Goal: Transaction & Acquisition: Purchase product/service

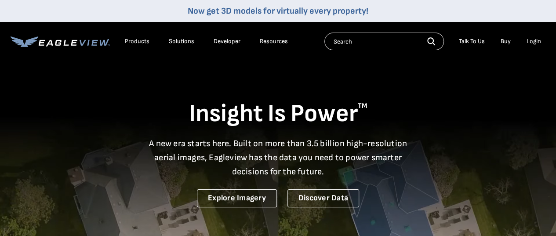
click at [536, 41] on div "Login" at bounding box center [533, 41] width 14 height 8
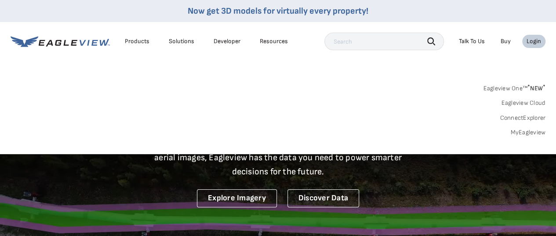
click at [536, 39] on div "Login" at bounding box center [533, 41] width 14 height 8
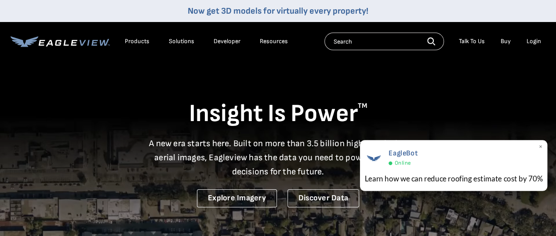
click at [391, 157] on span "EagleBot" at bounding box center [402, 153] width 29 height 9
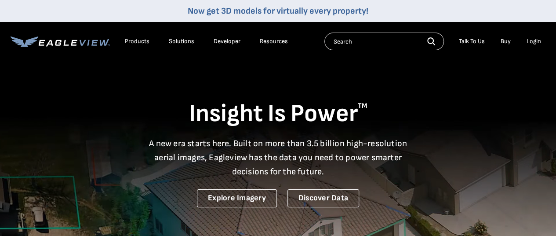
click at [536, 41] on div "Login" at bounding box center [533, 41] width 14 height 8
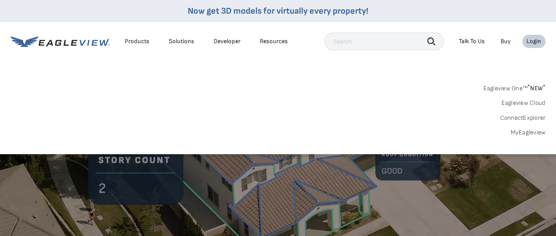
scroll to position [88, 0]
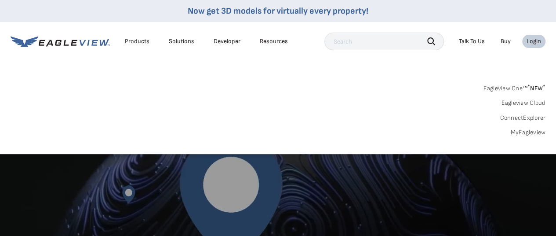
click at [523, 85] on link "Eagleview One™ * NEW *" at bounding box center [514, 87] width 62 height 10
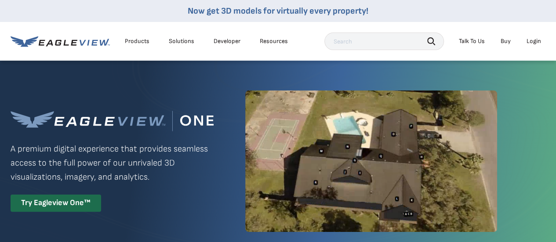
click at [506, 41] on link "Buy" at bounding box center [505, 41] width 10 height 8
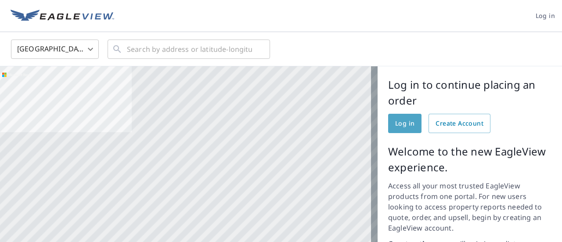
click at [395, 120] on span "Log in" at bounding box center [404, 123] width 19 height 11
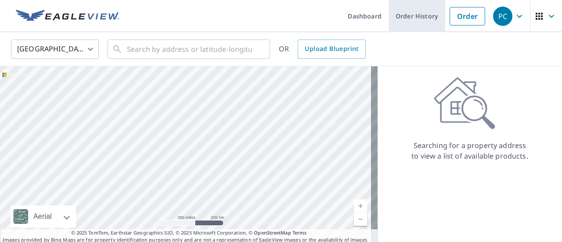
click at [412, 13] on link "Order History" at bounding box center [417, 16] width 57 height 32
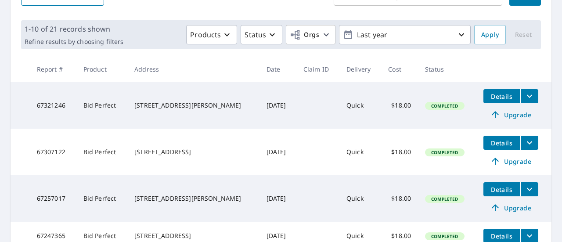
scroll to position [132, 0]
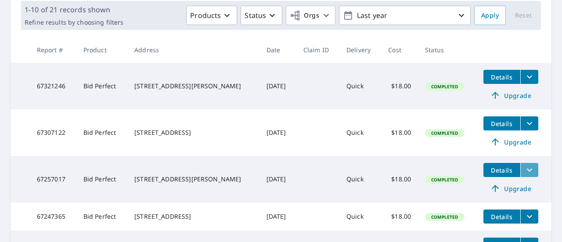
click at [527, 171] on icon "filesDropdownBtn-67257017" at bounding box center [529, 170] width 5 height 3
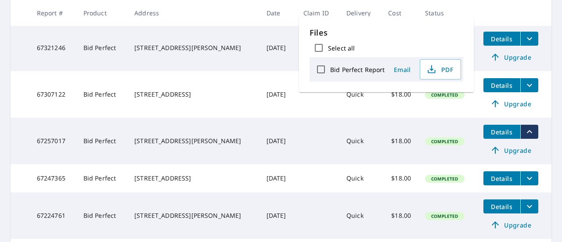
scroll to position [220, 0]
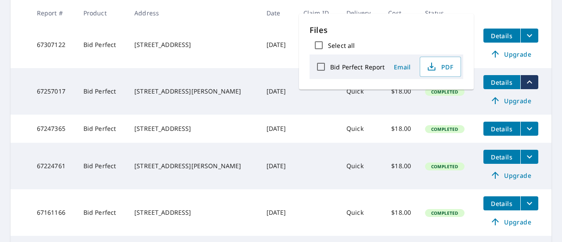
click at [525, 158] on icon "filesDropdownBtn-67224761" at bounding box center [530, 157] width 11 height 11
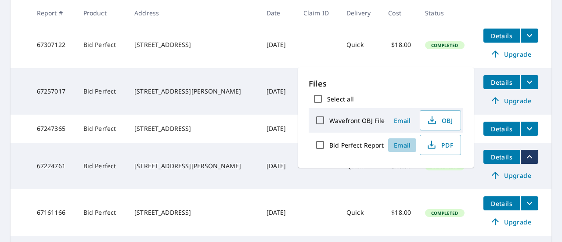
click at [406, 141] on span "Email" at bounding box center [402, 145] width 21 height 8
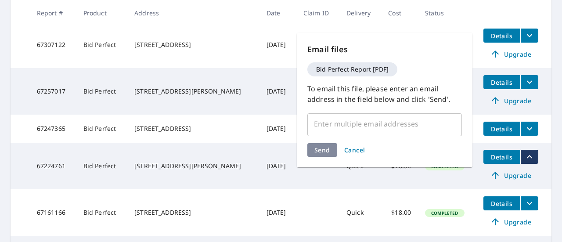
click at [406, 141] on div "Email files Bid Perfect Report [PDF] To email this file, please enter an email …" at bounding box center [385, 100] width 176 height 134
click at [354, 149] on span "Cancel" at bounding box center [354, 150] width 21 height 8
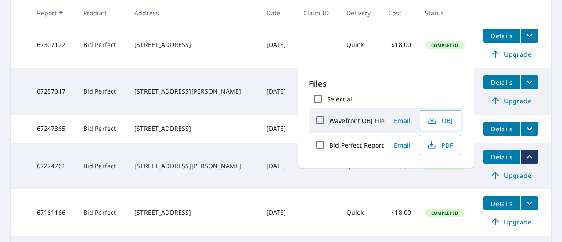
click at [496, 159] on span "Details" at bounding box center [502, 157] width 26 height 8
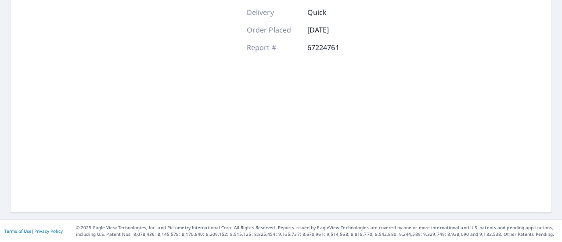
scroll to position [167, 0]
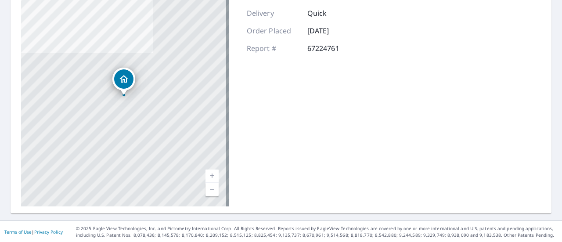
click at [208, 174] on link "Current Level 17, Zoom In" at bounding box center [212, 176] width 13 height 13
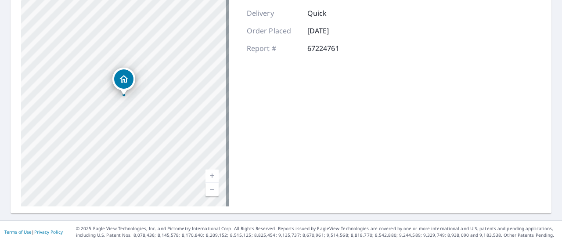
click at [208, 174] on link "Current Level 18, Zoom In" at bounding box center [212, 176] width 13 height 13
click at [208, 174] on link "Current Level 19, Zoom In" at bounding box center [212, 176] width 13 height 13
click at [208, 174] on link "Current Level 20, Zoom In Disabled" at bounding box center [212, 176] width 13 height 13
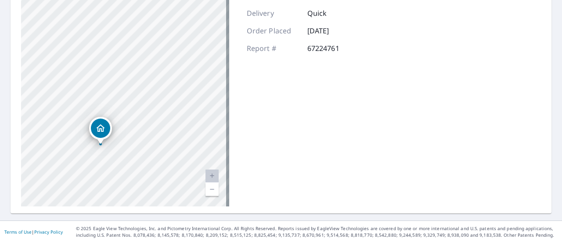
drag, startPoint x: 168, startPoint y: 92, endPoint x: 145, endPoint y: 141, distance: 54.4
click at [145, 141] on div "[STREET_ADDRESS][PERSON_NAME]" at bounding box center [125, 97] width 208 height 220
click at [126, 57] on div "[STREET_ADDRESS][PERSON_NAME]" at bounding box center [125, 97] width 208 height 220
drag, startPoint x: 316, startPoint y: 84, endPoint x: 310, endPoint y: 145, distance: 61.8
click at [310, 145] on div "Product Bid Perfect Upgrade Delivery Quick Order Placed Sep 02, 2025 Report # 6…" at bounding box center [328, 97] width 163 height 220
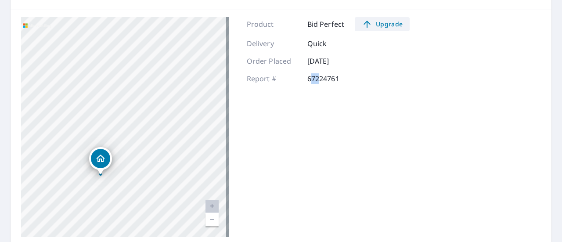
scroll to position [123, 0]
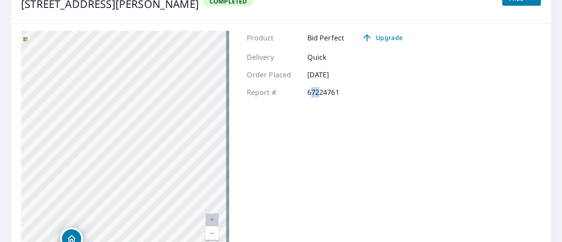
drag, startPoint x: 107, startPoint y: 84, endPoint x: 75, endPoint y: 145, distance: 69.6
click at [75, 145] on div "[STREET_ADDRESS][PERSON_NAME]" at bounding box center [125, 141] width 208 height 220
drag, startPoint x: 150, startPoint y: 108, endPoint x: 134, endPoint y: 167, distance: 61.2
click at [134, 167] on div "[STREET_ADDRESS][PERSON_NAME]" at bounding box center [125, 141] width 208 height 220
drag, startPoint x: 137, startPoint y: 163, endPoint x: 201, endPoint y: 45, distance: 134.1
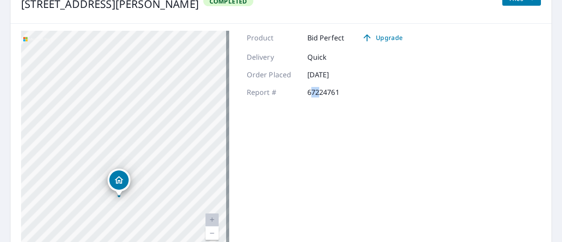
click at [201, 45] on div "[STREET_ADDRESS][PERSON_NAME]" at bounding box center [125, 141] width 208 height 220
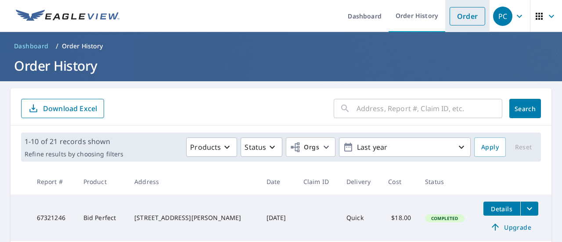
click at [462, 16] on link "Order" at bounding box center [468, 16] width 36 height 18
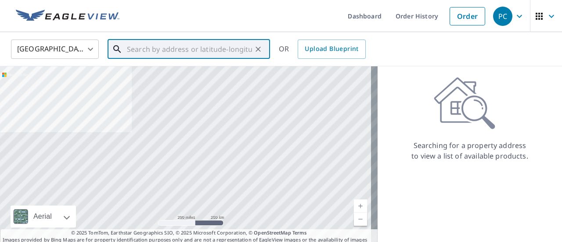
click at [223, 49] on input "text" at bounding box center [189, 49] width 125 height 25
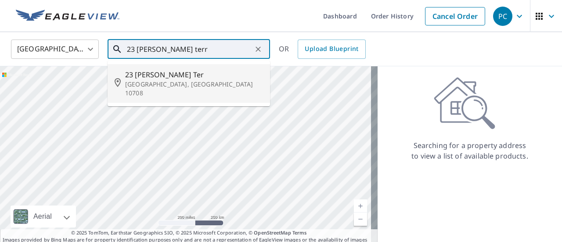
click at [150, 75] on span "23 [PERSON_NAME] Ter" at bounding box center [194, 74] width 138 height 11
type input "[STREET_ADDRESS][PERSON_NAME]"
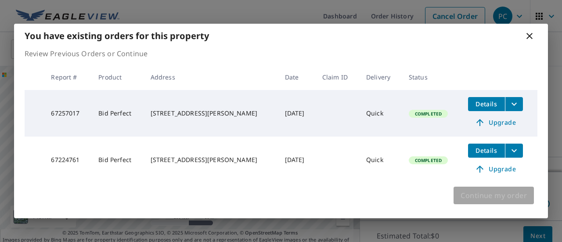
click at [500, 194] on span "Continue my order" at bounding box center [494, 195] width 66 height 12
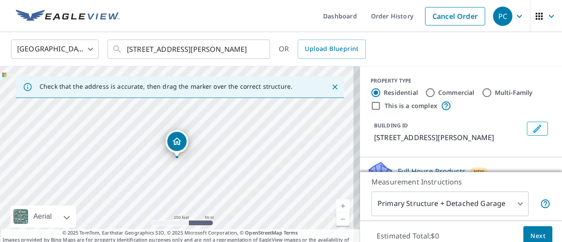
click at [337, 203] on link "Current Level 17, Zoom In" at bounding box center [343, 205] width 13 height 13
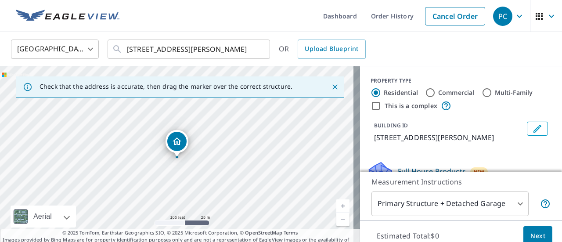
click at [337, 203] on link "Current Level 18, Zoom In" at bounding box center [343, 205] width 13 height 13
click at [333, 87] on icon "Close" at bounding box center [335, 86] width 5 height 5
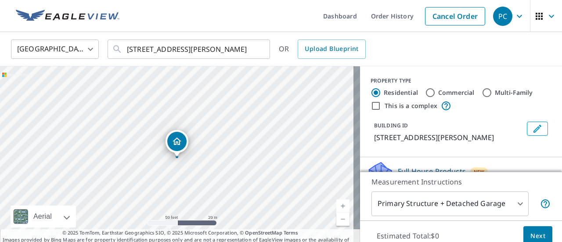
click at [337, 204] on link "Current Level 19, Zoom In" at bounding box center [343, 205] width 13 height 13
click at [337, 204] on link "Current Level 20, Zoom In Disabled" at bounding box center [343, 205] width 13 height 13
drag, startPoint x: 208, startPoint y: 170, endPoint x: 215, endPoint y: 171, distance: 7.5
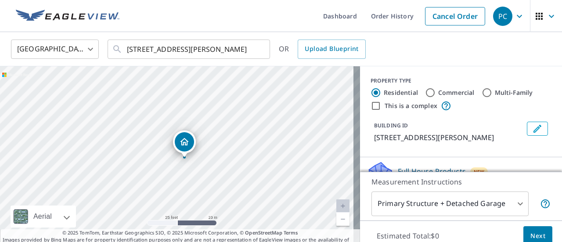
click at [215, 171] on div "[STREET_ADDRESS][PERSON_NAME]" at bounding box center [180, 158] width 360 height 185
click at [156, 165] on div "[STREET_ADDRESS][PERSON_NAME]" at bounding box center [180, 158] width 360 height 185
click at [181, 167] on div "[STREET_ADDRESS][PERSON_NAME]" at bounding box center [180, 158] width 360 height 185
drag, startPoint x: 191, startPoint y: 156, endPoint x: 185, endPoint y: 201, distance: 44.7
click at [185, 201] on div "[STREET_ADDRESS][PERSON_NAME]" at bounding box center [180, 158] width 360 height 185
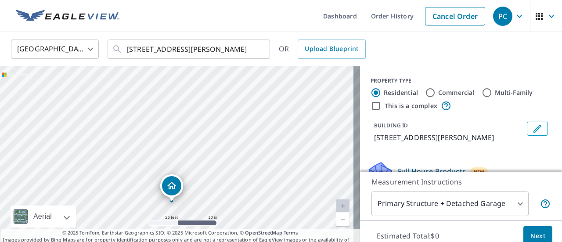
click at [212, 153] on div "[STREET_ADDRESS][PERSON_NAME]" at bounding box center [180, 158] width 360 height 185
drag, startPoint x: 212, startPoint y: 153, endPoint x: 151, endPoint y: 251, distance: 115.7
click at [151, 242] on html "PC PC Dashboard Order History Cancel Order PC United States US ​ 23 Langdon Ter…" at bounding box center [281, 121] width 562 height 242
click at [167, 139] on div "[STREET_ADDRESS][PERSON_NAME]" at bounding box center [180, 158] width 360 height 185
drag, startPoint x: 134, startPoint y: 152, endPoint x: 163, endPoint y: 154, distance: 28.2
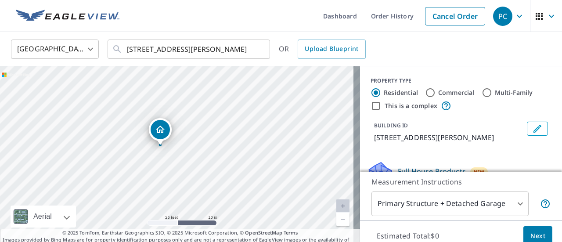
click at [163, 154] on div "[STREET_ADDRESS][PERSON_NAME]" at bounding box center [180, 158] width 360 height 185
drag, startPoint x: 191, startPoint y: 88, endPoint x: 147, endPoint y: 168, distance: 91.1
click at [147, 168] on div "[STREET_ADDRESS][PERSON_NAME]" at bounding box center [180, 158] width 360 height 185
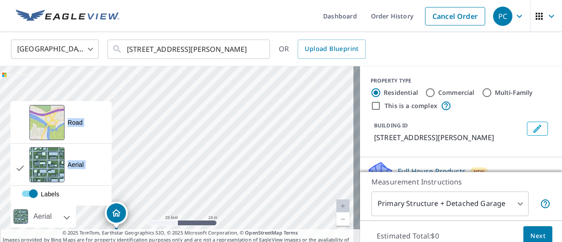
drag, startPoint x: 59, startPoint y: 214, endPoint x: 76, endPoint y: 195, distance: 25.5
click at [76, 226] on div "Aerial Road A standard road map Aerial A detailed look from above Labels Labels" at bounding box center [180, 226] width 360 height 0
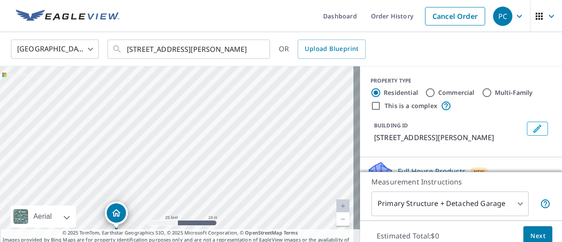
click at [153, 183] on div "[STREET_ADDRESS][PERSON_NAME]" at bounding box center [180, 158] width 360 height 185
click at [337, 204] on link "Current Level 20, Zoom In Disabled" at bounding box center [343, 205] width 13 height 13
click at [140, 167] on div "[STREET_ADDRESS][PERSON_NAME]" at bounding box center [180, 158] width 360 height 185
click at [139, 167] on div "[STREET_ADDRESS][PERSON_NAME]" at bounding box center [180, 158] width 360 height 185
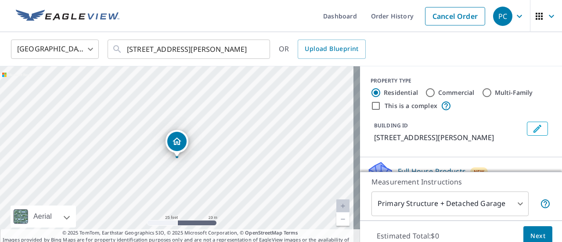
click at [139, 166] on div "[STREET_ADDRESS][PERSON_NAME]" at bounding box center [180, 158] width 360 height 185
click at [176, 139] on icon "Dropped pin, building 1, Residential property, 23 Langdon Ter Bronxville, NY 10…" at bounding box center [177, 141] width 9 height 7
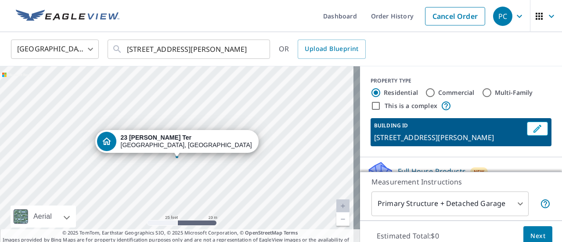
click at [140, 165] on div "[STREET_ADDRESS][PERSON_NAME]" at bounding box center [180, 158] width 360 height 185
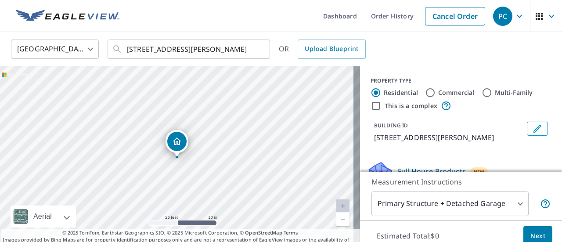
click at [179, 136] on icon "Dropped pin, building 1, Residential property, 23 Langdon Ter Bronxville, NY 10…" at bounding box center [177, 141] width 11 height 11
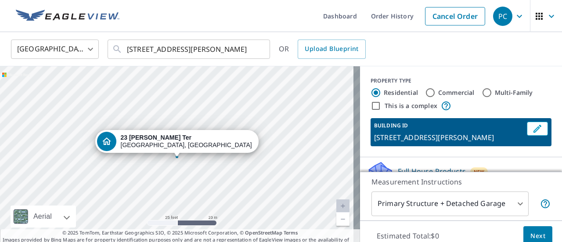
click at [126, 168] on div "[STREET_ADDRESS][PERSON_NAME]" at bounding box center [180, 158] width 360 height 185
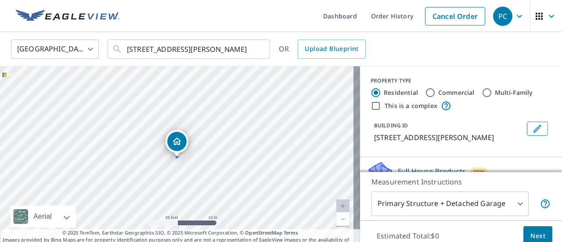
click at [126, 168] on div "[STREET_ADDRESS][PERSON_NAME]" at bounding box center [180, 158] width 360 height 185
click at [339, 204] on link "Current Level 20, Zoom In Disabled" at bounding box center [343, 205] width 13 height 13
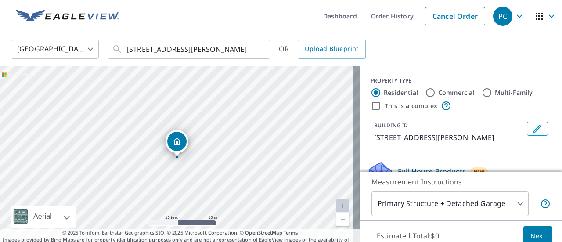
click at [149, 145] on div "[STREET_ADDRESS][PERSON_NAME]" at bounding box center [180, 158] width 360 height 185
drag, startPoint x: 148, startPoint y: 145, endPoint x: 101, endPoint y: 210, distance: 80.6
click at [101, 210] on div "[STREET_ADDRESS][PERSON_NAME]" at bounding box center [180, 158] width 360 height 185
click at [127, 133] on div "[STREET_ADDRESS][PERSON_NAME]" at bounding box center [180, 158] width 360 height 185
click at [141, 154] on div "[STREET_ADDRESS][PERSON_NAME]" at bounding box center [180, 158] width 360 height 185
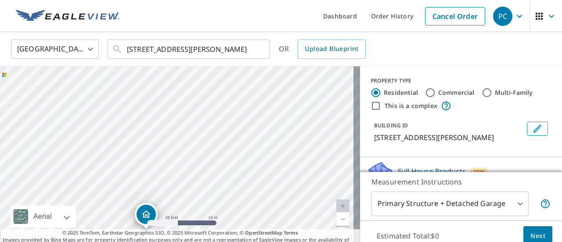
drag, startPoint x: 141, startPoint y: 154, endPoint x: 94, endPoint y: 255, distance: 111.6
click at [94, 242] on html "PC PC Dashboard Order History Cancel Order PC United States US ​ 23 Langdon Ter…" at bounding box center [281, 121] width 562 height 242
drag, startPoint x: 126, startPoint y: 166, endPoint x: 103, endPoint y: 209, distance: 48.5
click at [103, 208] on div "[STREET_ADDRESS][PERSON_NAME]" at bounding box center [180, 158] width 360 height 185
drag, startPoint x: 156, startPoint y: 116, endPoint x: 156, endPoint y: 164, distance: 47.5
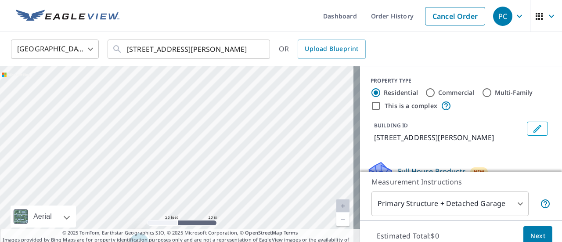
click at [156, 164] on div "[STREET_ADDRESS][PERSON_NAME]" at bounding box center [180, 158] width 360 height 185
click at [149, 165] on div "[STREET_ADDRESS][PERSON_NAME]" at bounding box center [180, 158] width 360 height 185
drag, startPoint x: 172, startPoint y: 144, endPoint x: 194, endPoint y: 121, distance: 31.7
drag, startPoint x: 152, startPoint y: 149, endPoint x: 144, endPoint y: 203, distance: 55.1
click at [144, 203] on div "[STREET_ADDRESS][PERSON_NAME]" at bounding box center [180, 158] width 360 height 185
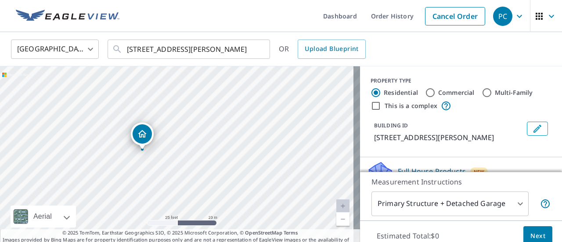
drag, startPoint x: 170, startPoint y: 192, endPoint x: 143, endPoint y: 130, distance: 67.5
drag, startPoint x: 176, startPoint y: 138, endPoint x: 177, endPoint y: 130, distance: 8.0
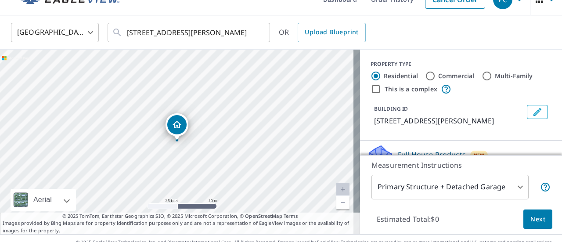
scroll to position [31, 0]
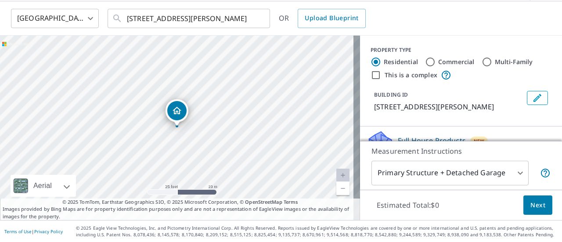
click at [531, 207] on span "Next" at bounding box center [538, 205] width 15 height 11
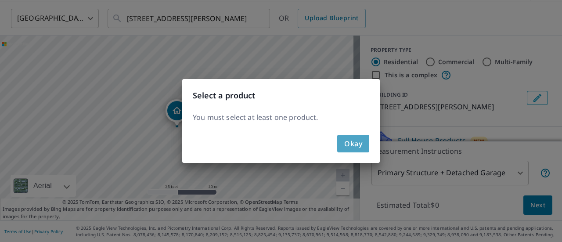
click at [349, 145] on span "Okay" at bounding box center [353, 144] width 18 height 12
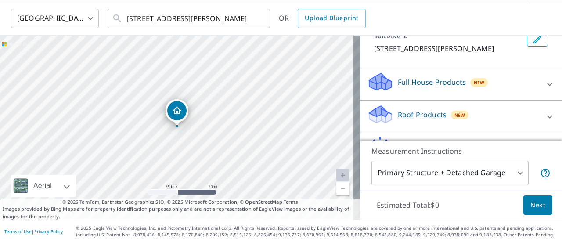
scroll to position [57, 0]
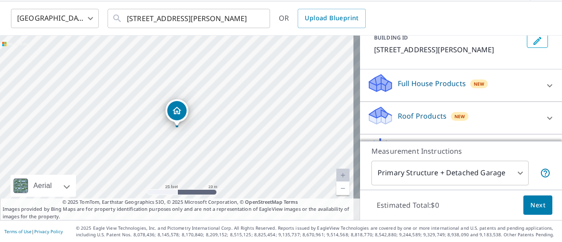
click at [418, 175] on body "PC PC Dashboard Order History Cancel Order PC United States US ​ 23 Langdon Ter…" at bounding box center [281, 121] width 562 height 242
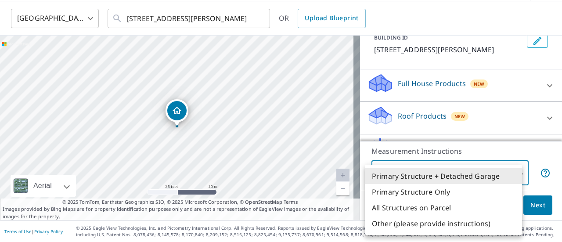
click at [418, 175] on li "Primary Structure + Detached Garage" at bounding box center [443, 176] width 157 height 16
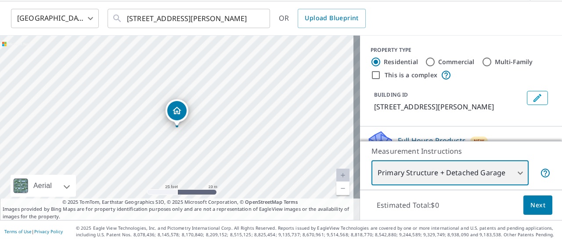
scroll to position [88, 0]
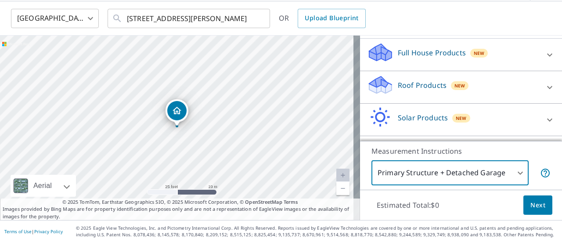
click at [535, 206] on span "Next" at bounding box center [538, 205] width 15 height 11
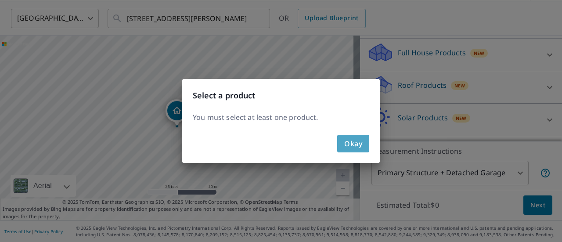
click at [366, 145] on button "Okay" at bounding box center [353, 144] width 32 height 18
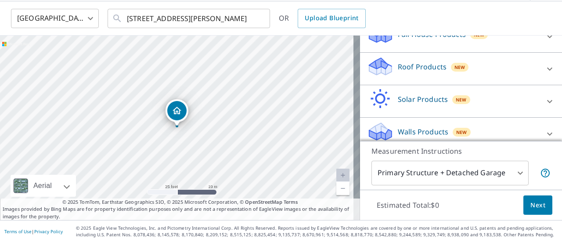
scroll to position [115, 0]
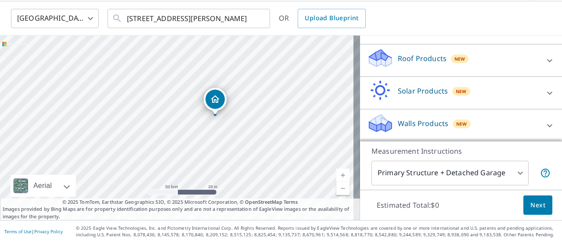
click at [244, 65] on div "[STREET_ADDRESS][PERSON_NAME]" at bounding box center [180, 128] width 360 height 185
click at [202, 77] on div "[STREET_ADDRESS][PERSON_NAME]" at bounding box center [180, 128] width 360 height 185
click at [264, 118] on div "[STREET_ADDRESS][PERSON_NAME]" at bounding box center [180, 128] width 360 height 185
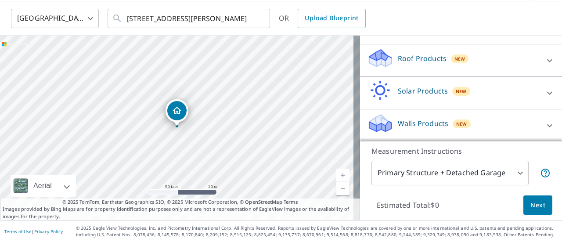
click at [264, 118] on div "[STREET_ADDRESS][PERSON_NAME]" at bounding box center [180, 128] width 360 height 185
click at [253, 120] on div "[STREET_ADDRESS][PERSON_NAME]" at bounding box center [180, 128] width 360 height 185
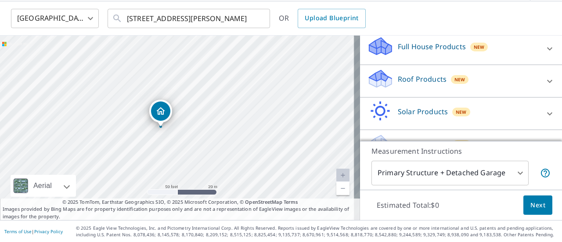
scroll to position [27, 0]
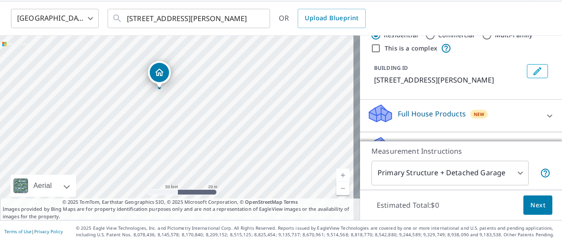
drag, startPoint x: 327, startPoint y: 167, endPoint x: 319, endPoint y: 119, distance: 48.1
click at [319, 119] on div "[STREET_ADDRESS][PERSON_NAME]" at bounding box center [180, 128] width 360 height 185
drag, startPoint x: 192, startPoint y: 71, endPoint x: 174, endPoint y: 109, distance: 42.2
click at [174, 109] on div "[STREET_ADDRESS][PERSON_NAME]" at bounding box center [180, 128] width 360 height 185
drag, startPoint x: 210, startPoint y: 85, endPoint x: 194, endPoint y: 171, distance: 88.1
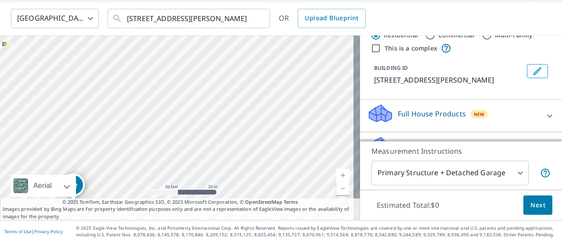
click at [194, 171] on div "[STREET_ADDRESS][PERSON_NAME]" at bounding box center [180, 128] width 360 height 185
drag, startPoint x: 244, startPoint y: 94, endPoint x: 244, endPoint y: 204, distance: 109.8
click at [243, 211] on div "19 Langdon Ter Bronxville, NY 10708 Aerial Road A standard road map Aerial A de…" at bounding box center [180, 128] width 360 height 185
click at [241, 80] on div "[STREET_ADDRESS][PERSON_NAME]" at bounding box center [180, 128] width 360 height 185
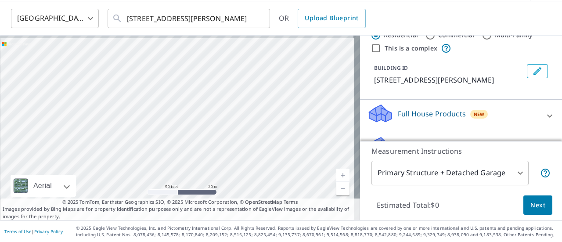
drag, startPoint x: 249, startPoint y: 62, endPoint x: 248, endPoint y: 197, distance: 135.3
click at [248, 197] on div "[STREET_ADDRESS][PERSON_NAME]" at bounding box center [180, 128] width 360 height 185
drag, startPoint x: 232, startPoint y: 116, endPoint x: 244, endPoint y: 78, distance: 39.7
click at [244, 78] on div "[STREET_ADDRESS][PERSON_NAME]" at bounding box center [180, 128] width 360 height 185
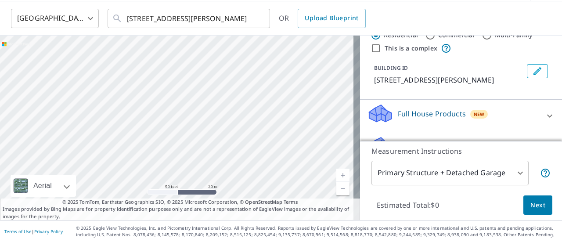
drag, startPoint x: 260, startPoint y: 178, endPoint x: 250, endPoint y: 148, distance: 31.3
click at [250, 148] on div "[STREET_ADDRESS][PERSON_NAME]" at bounding box center [180, 128] width 360 height 185
drag, startPoint x: 240, startPoint y: 168, endPoint x: 236, endPoint y: 141, distance: 27.1
click at [236, 141] on div "[STREET_ADDRESS][PERSON_NAME]" at bounding box center [180, 128] width 360 height 185
drag, startPoint x: 231, startPoint y: 168, endPoint x: 274, endPoint y: 19, distance: 154.6
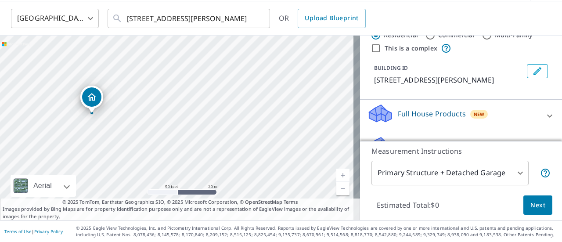
click at [274, 19] on div "United States US ​ 23 Langdon Ter Bronxville, NY 10708 ​ OR Upload Blueprint 19…" at bounding box center [281, 110] width 562 height 219
click at [282, 53] on div "[STREET_ADDRESS][PERSON_NAME]" at bounding box center [180, 128] width 360 height 185
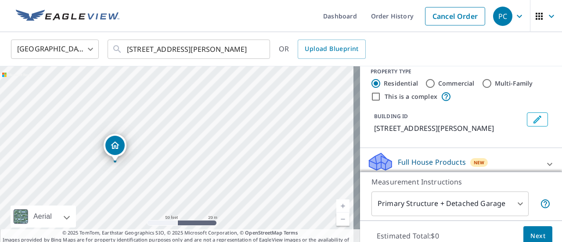
scroll to position [0, 0]
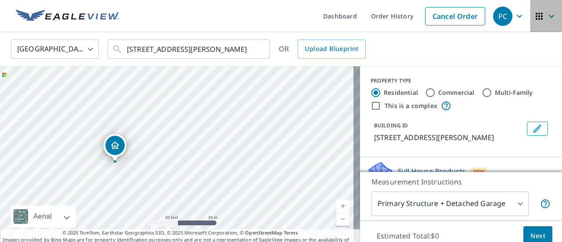
click at [536, 13] on icon "button" at bounding box center [539, 16] width 7 height 7
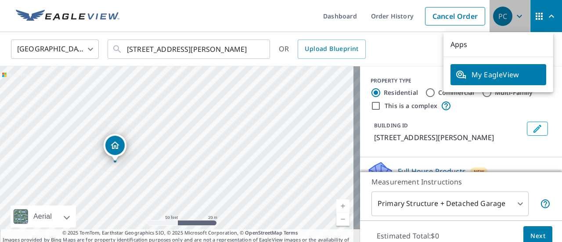
click at [518, 19] on icon "button" at bounding box center [520, 16] width 11 height 11
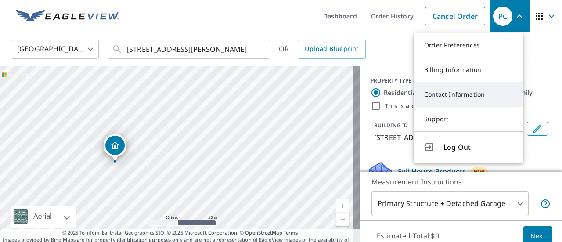
click at [461, 95] on link "Contact Information" at bounding box center [469, 94] width 110 height 25
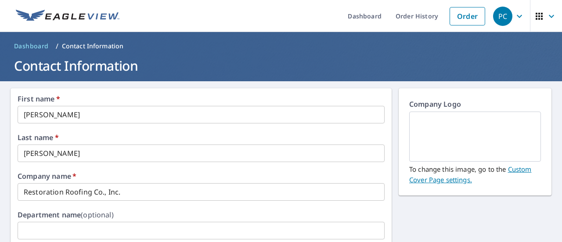
click at [517, 14] on icon "button" at bounding box center [519, 15] width 5 height 3
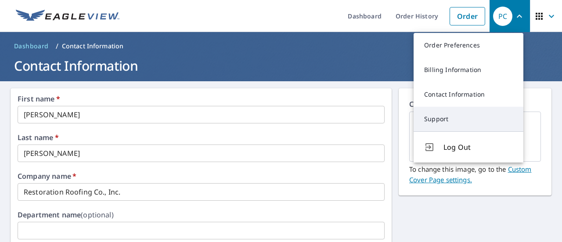
click at [442, 116] on link "Support" at bounding box center [469, 119] width 110 height 25
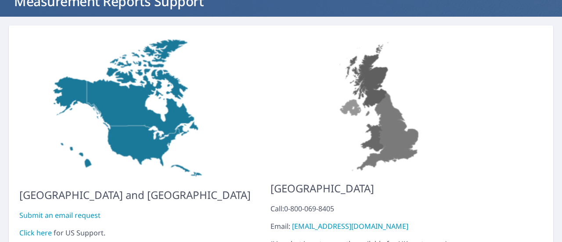
scroll to position [113, 0]
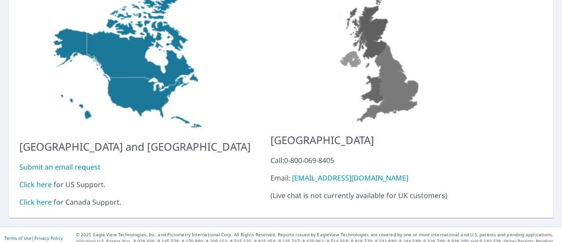
click at [29, 180] on link "Click here" at bounding box center [35, 185] width 33 height 10
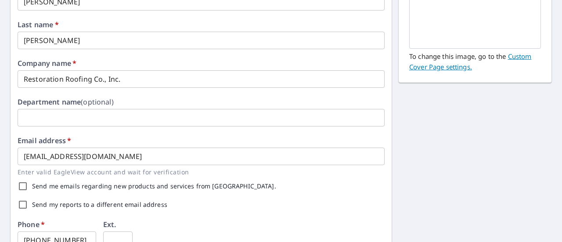
scroll to position [31, 0]
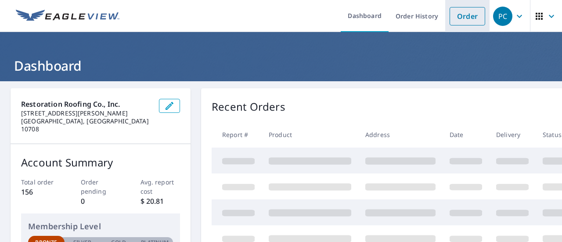
click at [467, 17] on link "Order" at bounding box center [468, 16] width 36 height 18
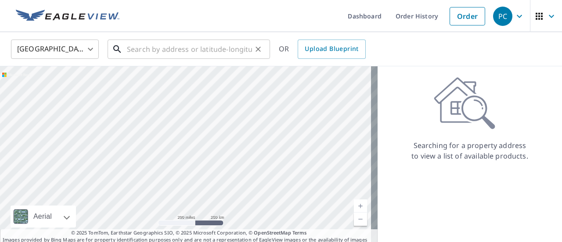
click at [207, 51] on input "text" at bounding box center [189, 49] width 125 height 25
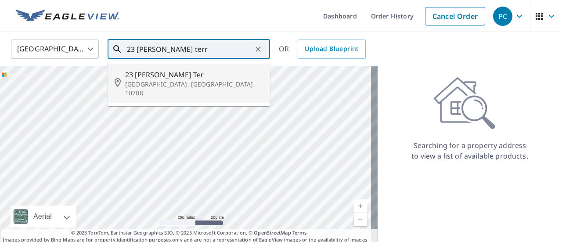
click at [176, 72] on span "23 [PERSON_NAME] Ter" at bounding box center [194, 74] width 138 height 11
type input "[STREET_ADDRESS][PERSON_NAME]"
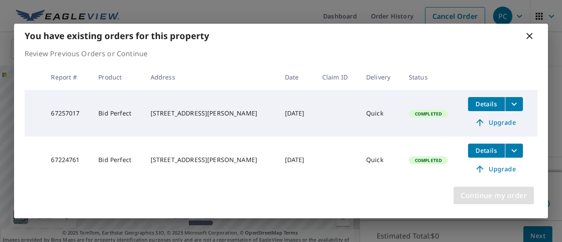
click at [490, 192] on span "Continue my order" at bounding box center [494, 195] width 66 height 12
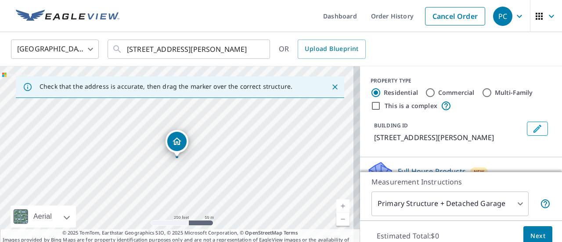
click at [260, 138] on div "[STREET_ADDRESS][PERSON_NAME]" at bounding box center [180, 158] width 360 height 185
click at [175, 136] on icon "Dropped pin, building 1, Residential property, 23 Langdon Ter Bronxville, NY 10…" at bounding box center [177, 141] width 11 height 11
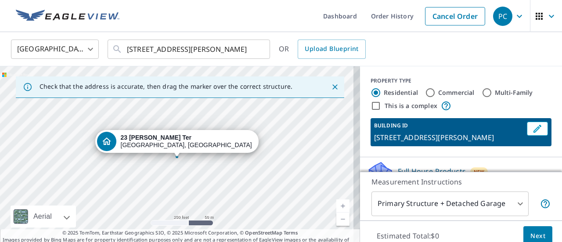
click at [294, 154] on div "[STREET_ADDRESS][PERSON_NAME]" at bounding box center [180, 158] width 360 height 185
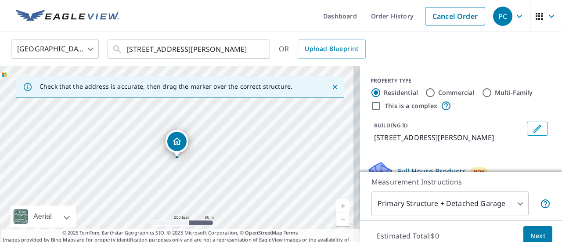
click at [337, 203] on link "Current Level 17, Zoom In" at bounding box center [343, 205] width 13 height 13
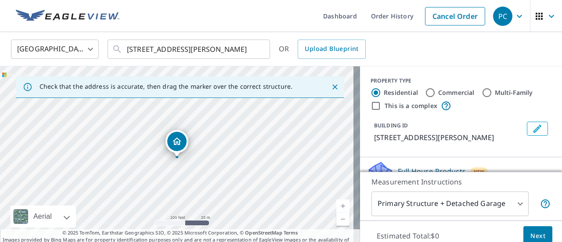
click at [337, 203] on link "Current Level 18, Zoom In" at bounding box center [343, 205] width 13 height 13
click at [337, 203] on link "Current Level 19, Zoom In" at bounding box center [343, 205] width 13 height 13
click at [337, 201] on link "Current Level 20, Zoom In Disabled" at bounding box center [343, 205] width 13 height 13
click at [166, 173] on div "[STREET_ADDRESS][PERSON_NAME]" at bounding box center [180, 158] width 360 height 185
click at [331, 87] on icon "Close" at bounding box center [335, 87] width 9 height 9
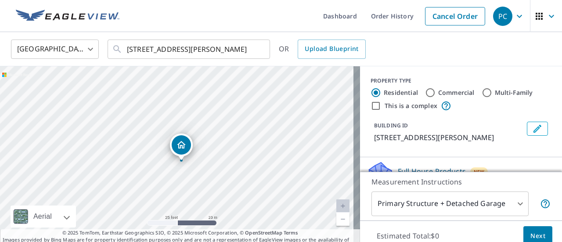
drag, startPoint x: 205, startPoint y: 148, endPoint x: 209, endPoint y: 152, distance: 5.6
click at [209, 152] on div "[STREET_ADDRESS][PERSON_NAME]" at bounding box center [180, 158] width 360 height 185
drag, startPoint x: 182, startPoint y: 143, endPoint x: 160, endPoint y: 138, distance: 22.4
drag, startPoint x: 211, startPoint y: 126, endPoint x: 208, endPoint y: 192, distance: 66.0
click at [208, 192] on div "[STREET_ADDRESS][PERSON_NAME]" at bounding box center [180, 158] width 360 height 185
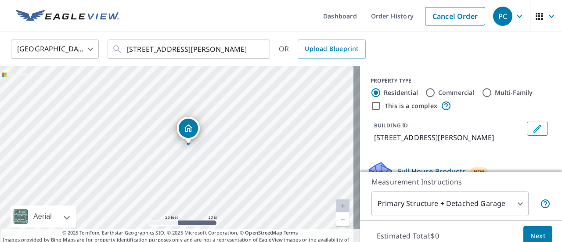
drag, startPoint x: 172, startPoint y: 207, endPoint x: 186, endPoint y: 128, distance: 80.3
click at [234, 141] on div "[STREET_ADDRESS][PERSON_NAME]" at bounding box center [180, 158] width 360 height 185
drag, startPoint x: 199, startPoint y: 136, endPoint x: 196, endPoint y: 126, distance: 10.0
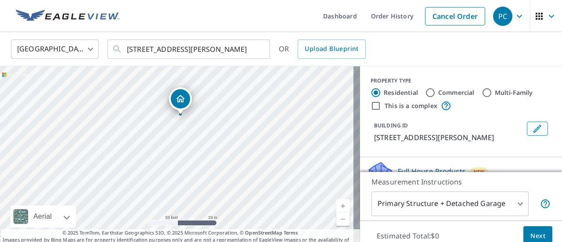
drag, startPoint x: 155, startPoint y: 176, endPoint x: 159, endPoint y: 133, distance: 42.8
click at [159, 133] on div "[STREET_ADDRESS][PERSON_NAME]" at bounding box center [180, 158] width 360 height 185
